Goal: Transaction & Acquisition: Book appointment/travel/reservation

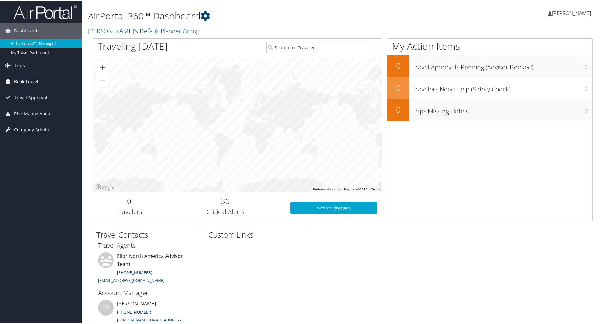
drag, startPoint x: 0, startPoint y: 0, endPoint x: 28, endPoint y: 80, distance: 85.0
click at [28, 80] on span "Book Travel" at bounding box center [26, 81] width 24 height 16
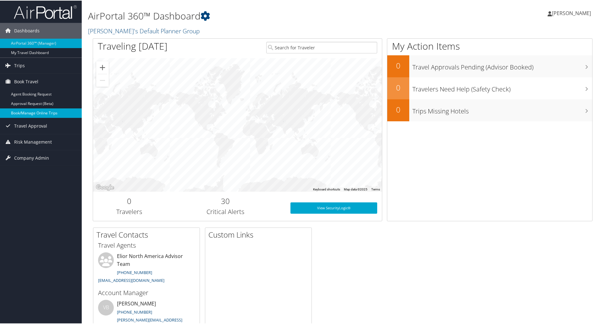
click at [36, 112] on link "Book/Manage Online Trips" at bounding box center [41, 112] width 82 height 9
